Goal: Information Seeking & Learning: Learn about a topic

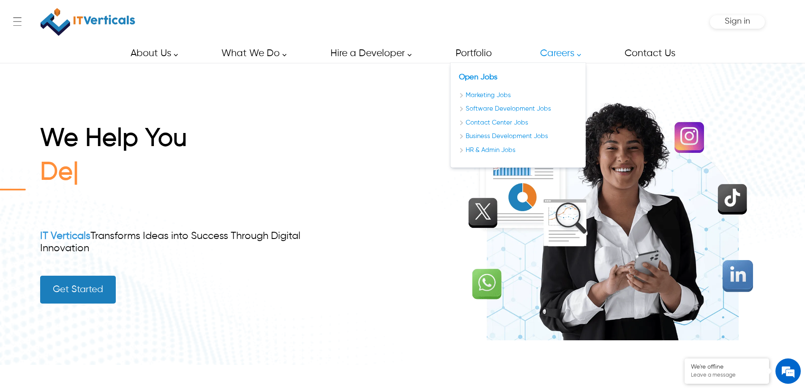
click at [579, 57] on link "Careers" at bounding box center [557, 53] width 55 height 19
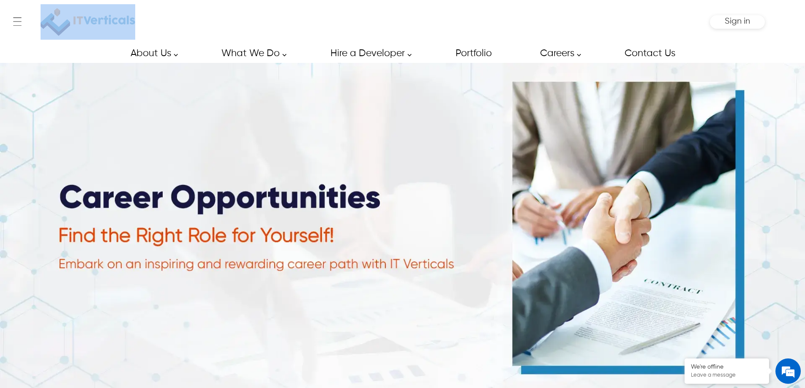
drag, startPoint x: 150, startPoint y: 20, endPoint x: 66, endPoint y: 20, distance: 84.1
click at [66, 20] on div "← Menu Startup Solutions Software Development Digital Marketing Services IT Sta…" at bounding box center [402, 22] width 725 height 44
click at [65, 53] on div "About Us About Us Our Partners Our Portfolio Blog Career Contact Us Our Partner…" at bounding box center [402, 53] width 805 height 19
drag, startPoint x: 154, startPoint y: 27, endPoint x: 100, endPoint y: 28, distance: 54.1
click at [100, 28] on div "← Menu Startup Solutions Software Development Digital Marketing Services IT Sta…" at bounding box center [402, 22] width 725 height 44
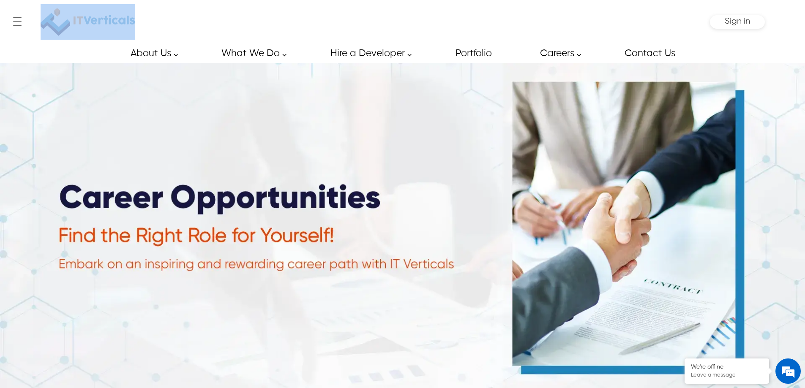
drag, startPoint x: 140, startPoint y: 18, endPoint x: 87, endPoint y: 22, distance: 53.4
click at [87, 22] on div "← Menu Startup Solutions Software Development Digital Marketing Services IT Sta…" at bounding box center [402, 22] width 725 height 44
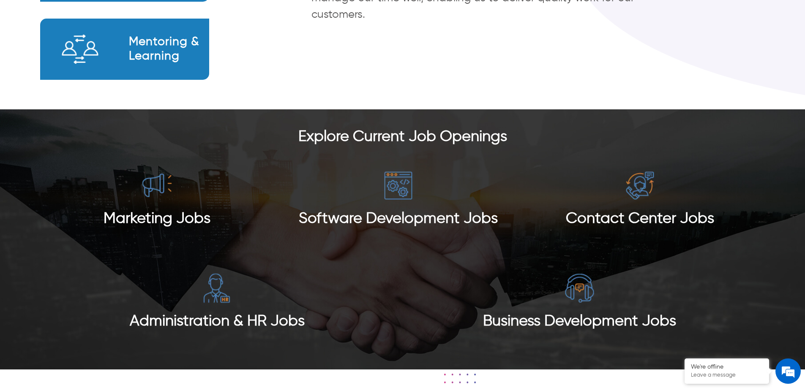
scroll to position [761, 0]
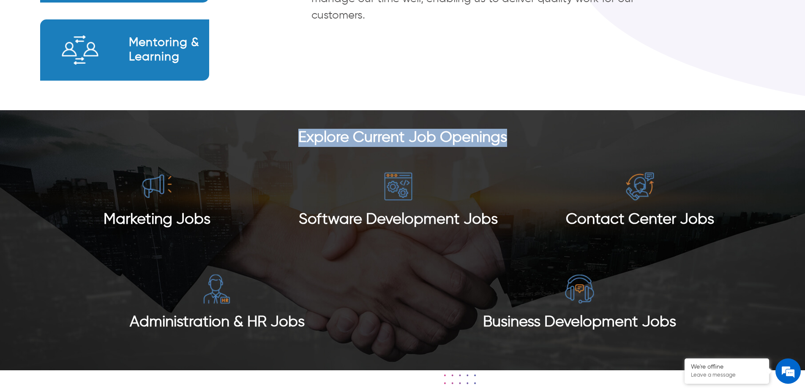
drag, startPoint x: 524, startPoint y: 139, endPoint x: 284, endPoint y: 143, distance: 240.5
click at [284, 143] on h3 "Explore Current Job Openings" at bounding box center [402, 138] width 725 height 18
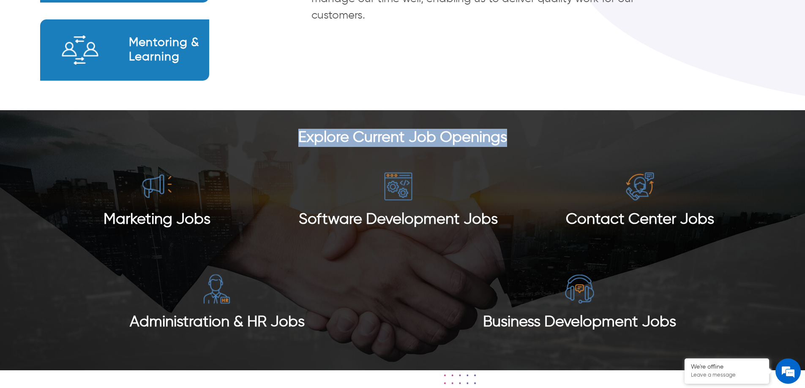
drag, startPoint x: 518, startPoint y: 135, endPoint x: 316, endPoint y: 116, distance: 202.9
click at [316, 116] on div "Explore Current Job Openings Marketing Jobs Software Development Jobs Contact C…" at bounding box center [402, 240] width 805 height 260
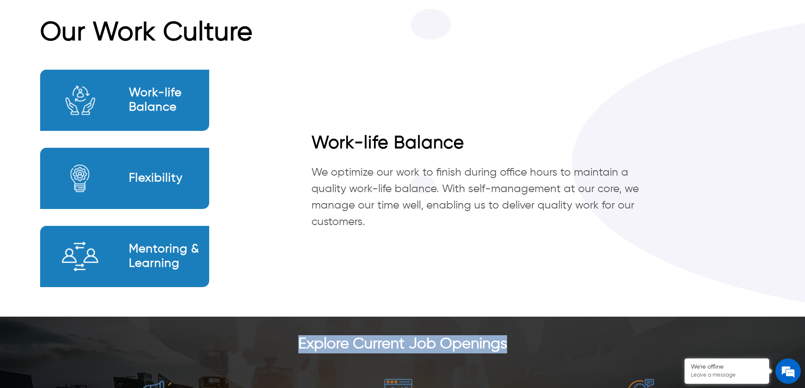
scroll to position [549, 0]
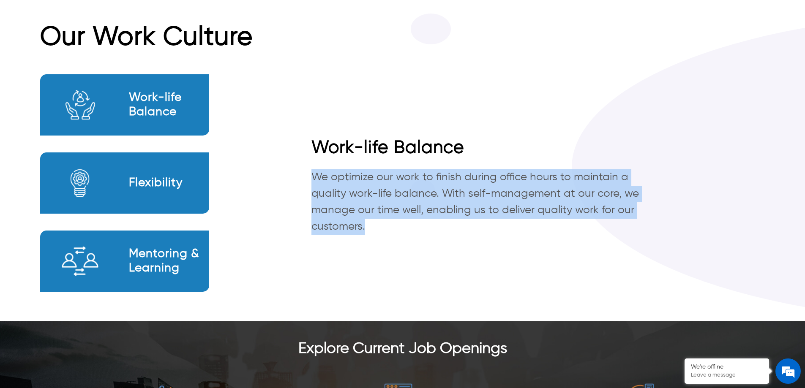
drag, startPoint x: 366, startPoint y: 230, endPoint x: 310, endPoint y: 180, distance: 75.4
click at [310, 180] on p "We optimize our work to finish during office hours to maintain a quality work-l…" at bounding box center [466, 202] width 368 height 66
click at [361, 196] on p "We optimize our work to finish during office hours to maintain a quality work-l…" at bounding box center [466, 202] width 368 height 66
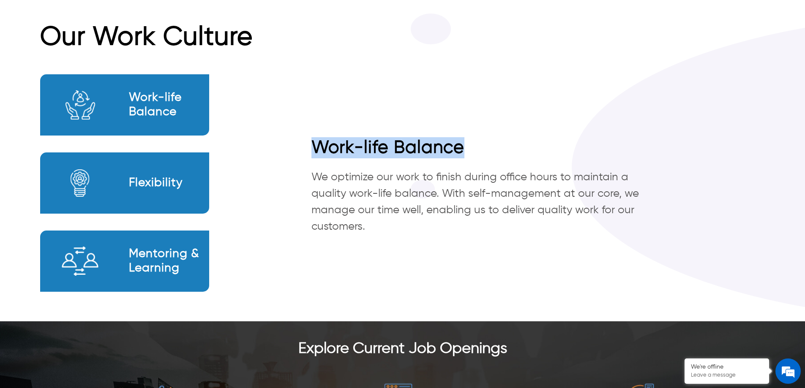
drag, startPoint x: 474, startPoint y: 153, endPoint x: 296, endPoint y: 150, distance: 178.4
click at [300, 151] on h2 "Work-life Balance" at bounding box center [523, 147] width 483 height 21
click at [152, 107] on h2 "Work-life Balance" at bounding box center [169, 105] width 80 height 28
click at [175, 167] on div "Flexibility" at bounding box center [124, 183] width 169 height 61
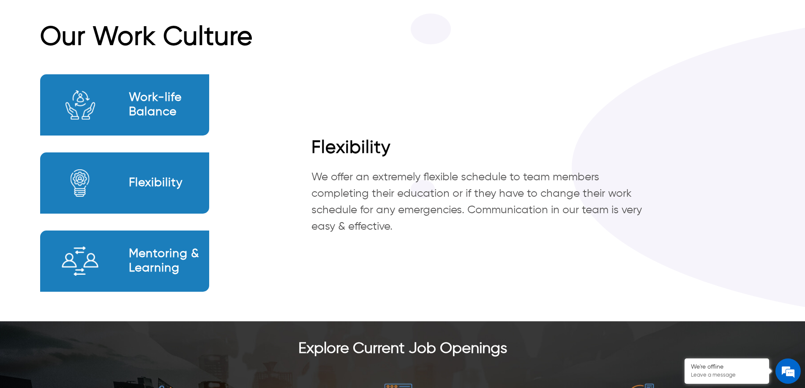
click at [165, 251] on h2 "Mentoring & Learning" at bounding box center [169, 261] width 80 height 28
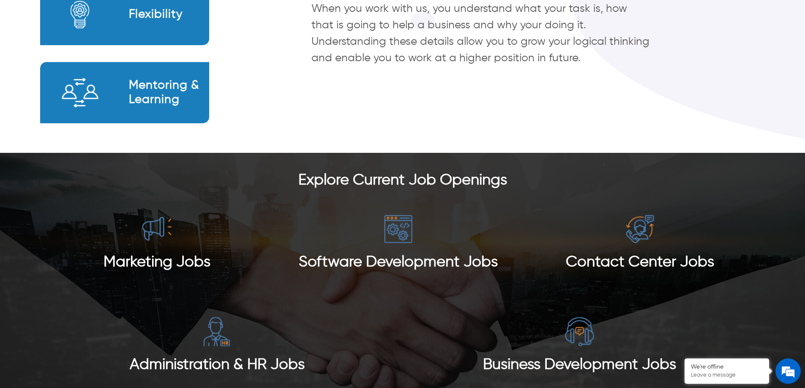
scroll to position [718, 0]
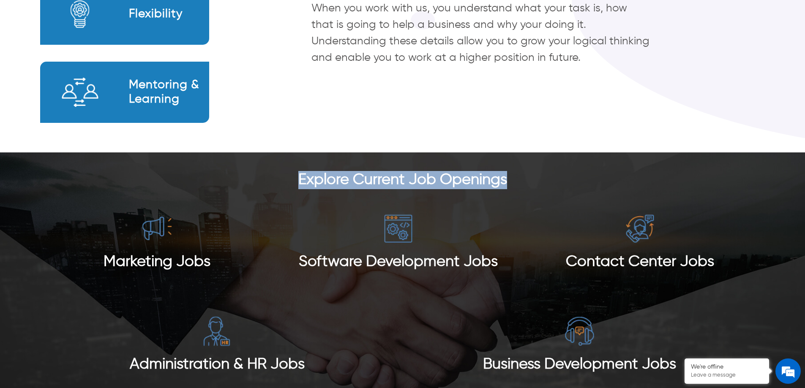
drag, startPoint x: 507, startPoint y: 184, endPoint x: 295, endPoint y: 181, distance: 211.8
click at [295, 181] on h3 "Explore Current Job Openings" at bounding box center [402, 180] width 725 height 18
click at [507, 174] on span "Explore Current Job Openings" at bounding box center [402, 179] width 209 height 15
click at [505, 177] on span "Explore Current Job Openings" at bounding box center [402, 179] width 209 height 15
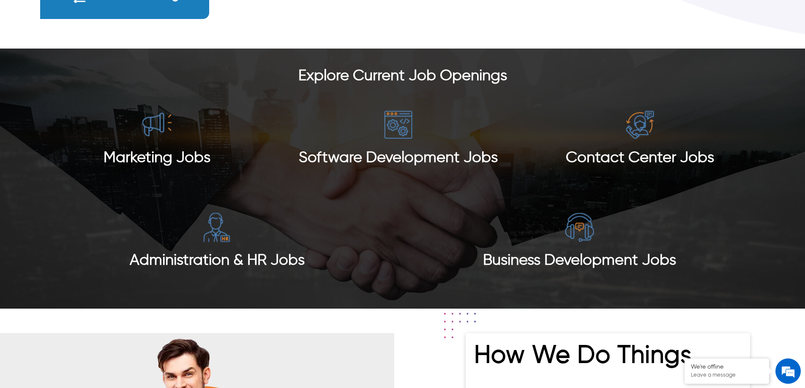
scroll to position [845, 0]
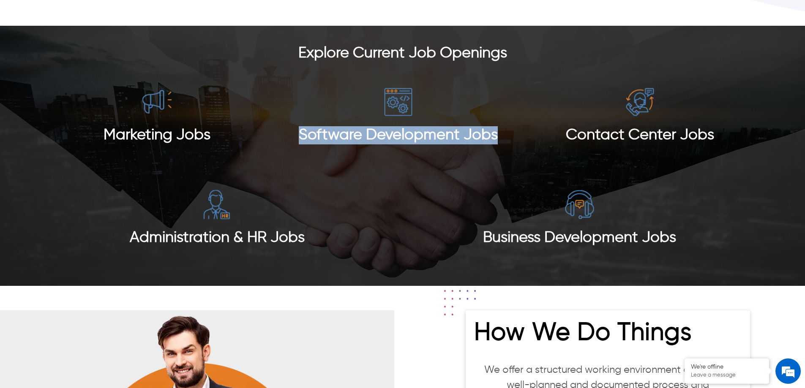
drag, startPoint x: 461, startPoint y: 139, endPoint x: 292, endPoint y: 139, distance: 168.6
click at [292, 139] on section "Marketing Jobs Software Development Jobs Contact Center Jobs Administration & H…" at bounding box center [402, 168] width 725 height 206
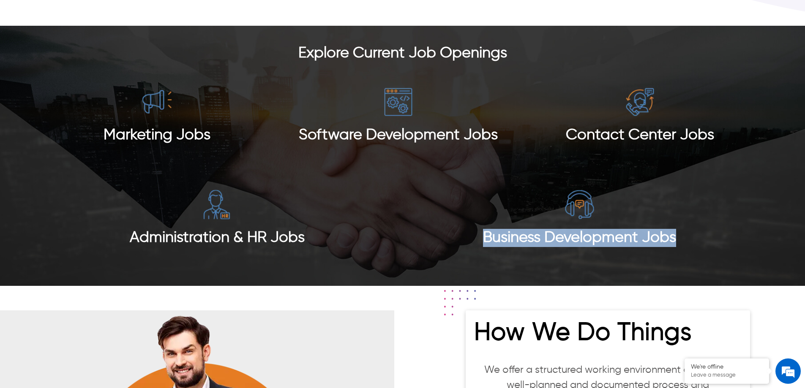
drag, startPoint x: 692, startPoint y: 236, endPoint x: 461, endPoint y: 238, distance: 231.6
click at [476, 242] on section "Marketing Jobs Software Development Jobs Contact Center Jobs Administration & H…" at bounding box center [402, 168] width 725 height 206
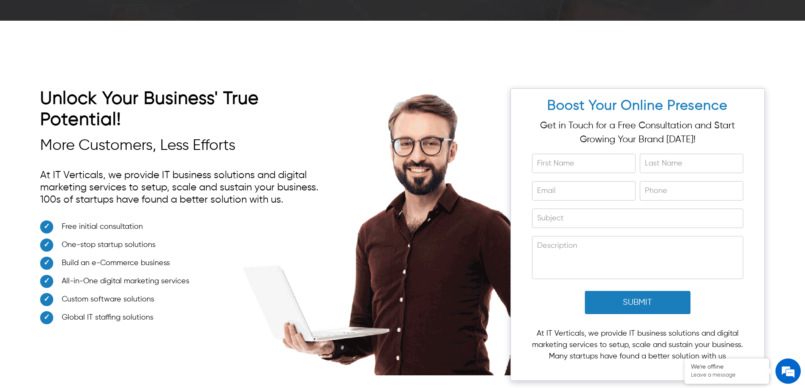
scroll to position [2325, 0]
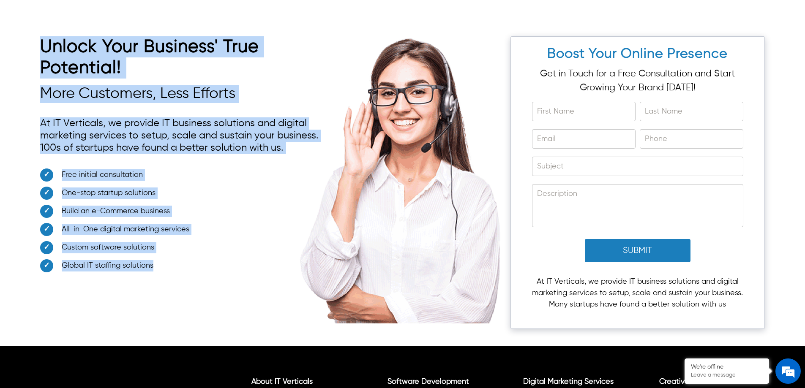
drag, startPoint x: 172, startPoint y: 279, endPoint x: 33, endPoint y: 35, distance: 280.5
click at [27, 36] on div "Unlock Your Business' True Potential! More Customers, Less Efforts At IT Vertic…" at bounding box center [402, 178] width 805 height 335
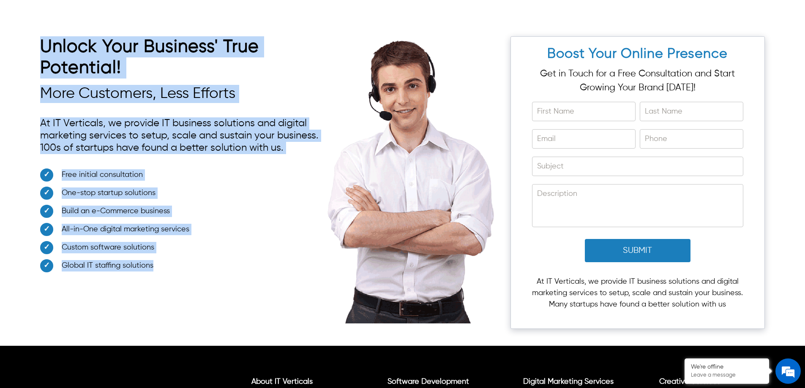
copy div "Unlock Your Business' True Potential! More Customers, Less Efforts At IT Vertic…"
